Goal: Go to known website: Go to known website

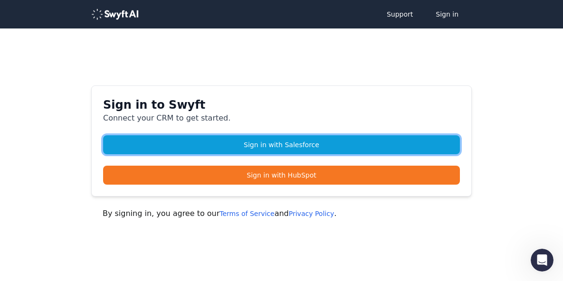
click at [244, 149] on link "Sign in with Salesforce" at bounding box center [281, 144] width 357 height 19
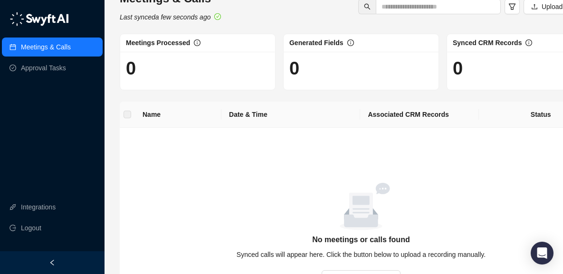
scroll to position [29, 0]
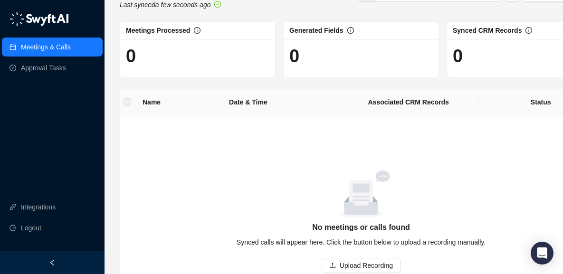
click at [58, 264] on div at bounding box center [52, 262] width 104 height 23
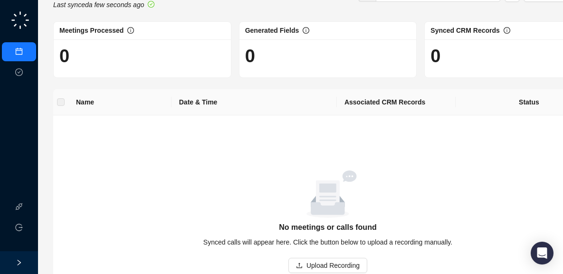
click at [15, 266] on div at bounding box center [19, 262] width 38 height 23
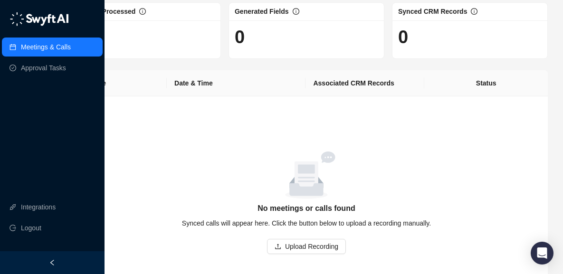
scroll to position [0, 55]
